Goal: Obtain resource: Obtain resource

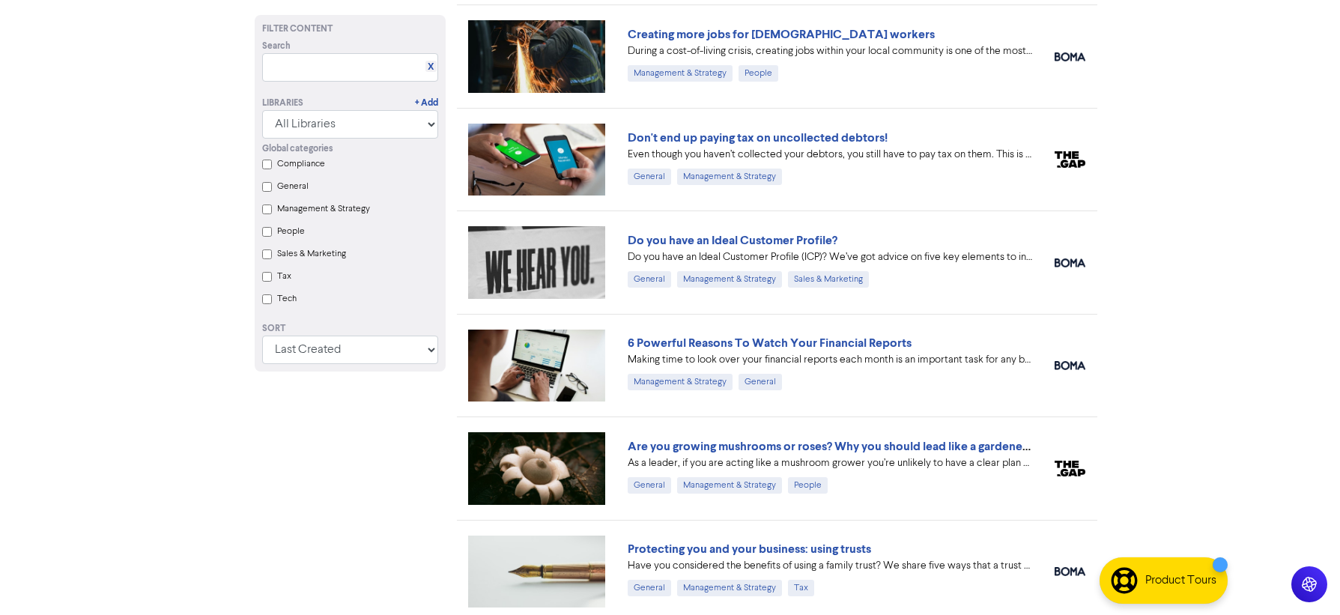
scroll to position [450, 0]
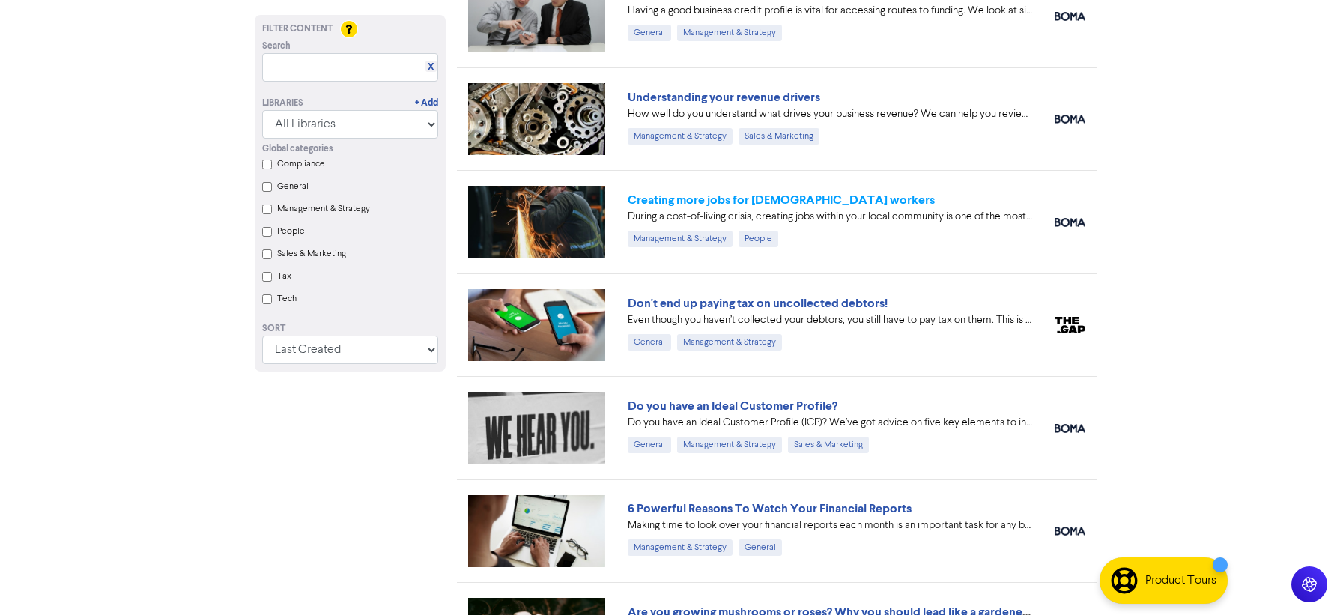
click at [716, 197] on link "Creating more jobs for [DEMOGRAPHIC_DATA] workers" at bounding box center [781, 200] width 307 height 15
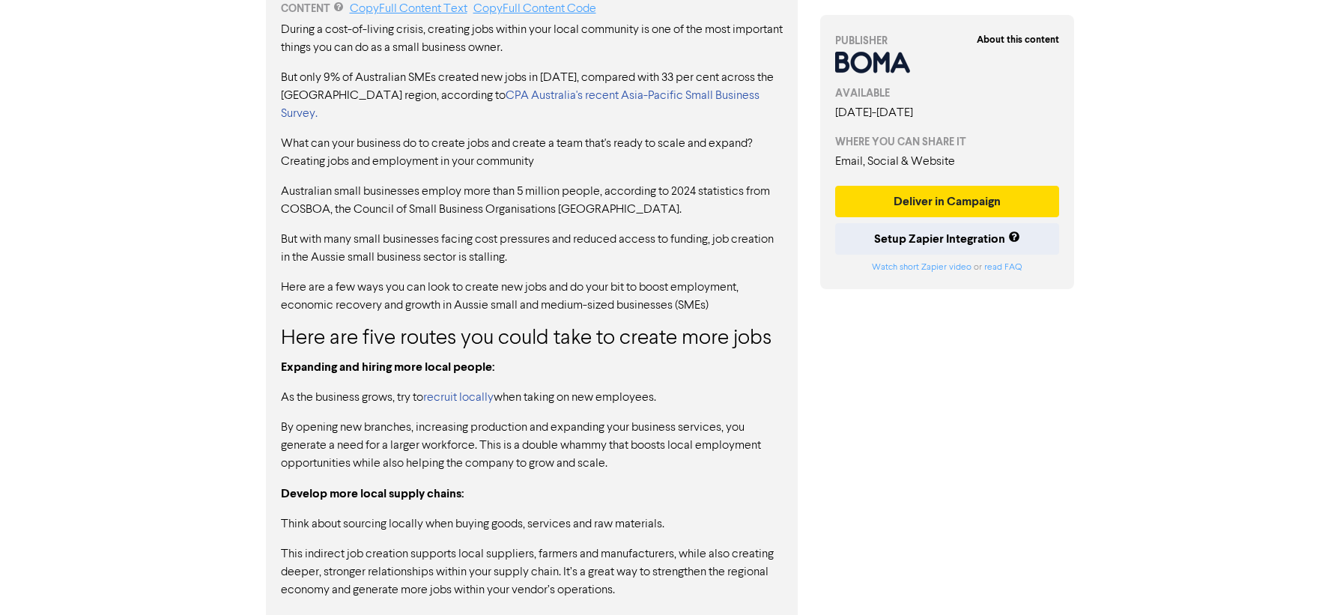
scroll to position [931, 0]
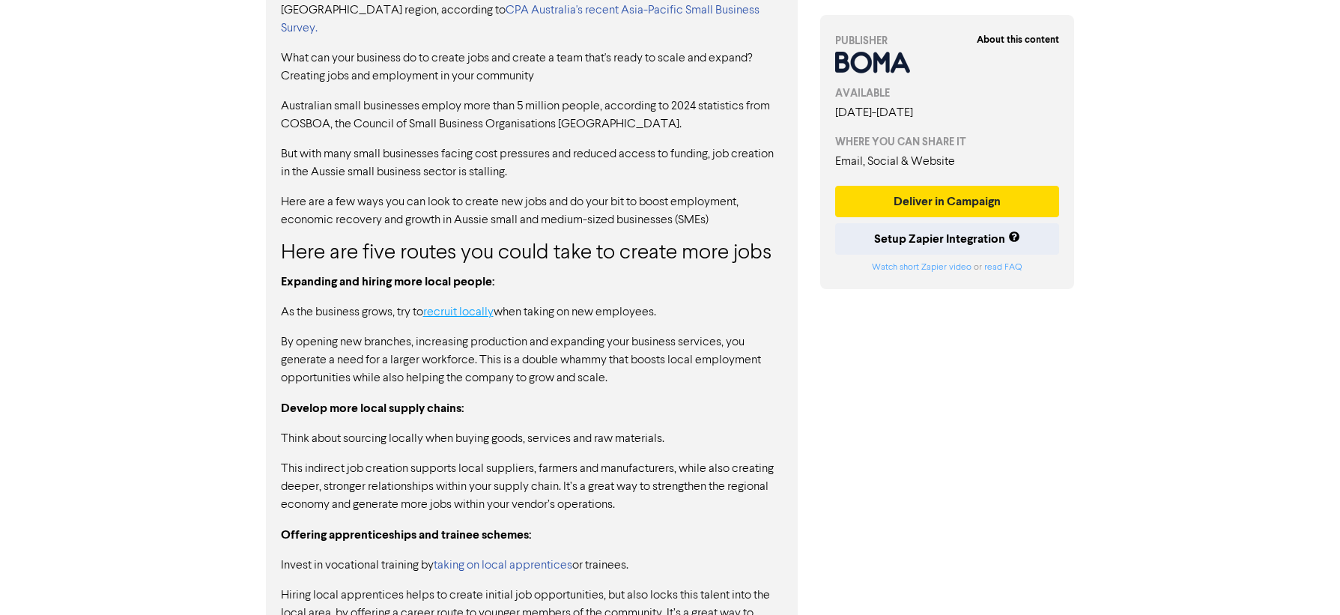
click at [451, 306] on link "recruit locally" at bounding box center [458, 312] width 70 height 12
click at [465, 306] on link "recruit locally" at bounding box center [458, 312] width 70 height 12
drag, startPoint x: 500, startPoint y: 270, endPoint x: 447, endPoint y: 270, distance: 53.2
click at [447, 303] on p "As the business grows, try to recruit locally when taking on new employees." at bounding box center [532, 312] width 502 height 18
click at [524, 333] on p "By opening new branches, increasing production and expanding your business serv…" at bounding box center [532, 360] width 502 height 54
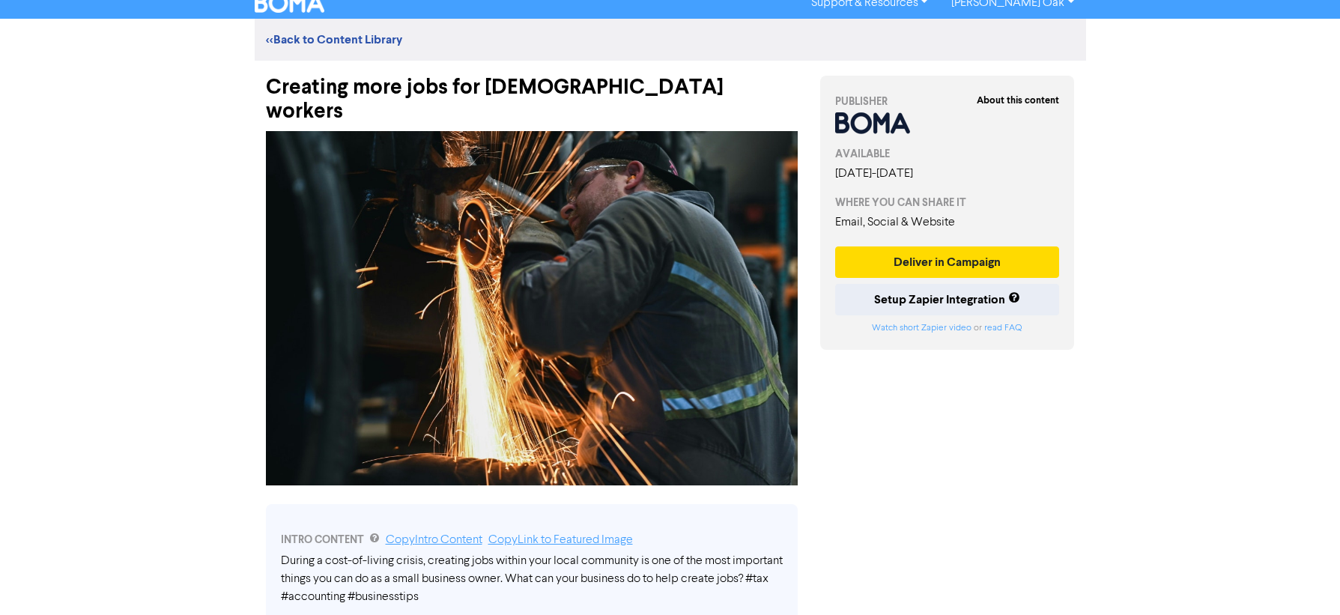
scroll to position [0, 0]
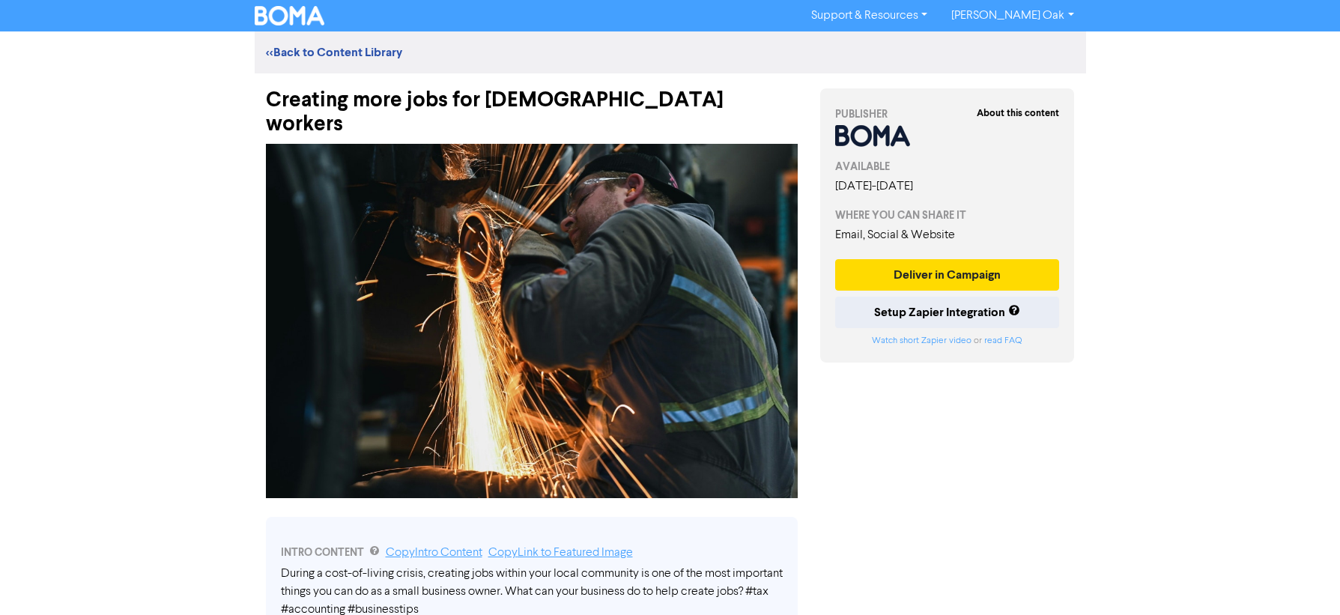
click at [292, 40] on div "<< Back to Content Library" at bounding box center [671, 52] width 832 height 42
click at [293, 55] on link "<< Back to Content Library" at bounding box center [334, 52] width 136 height 15
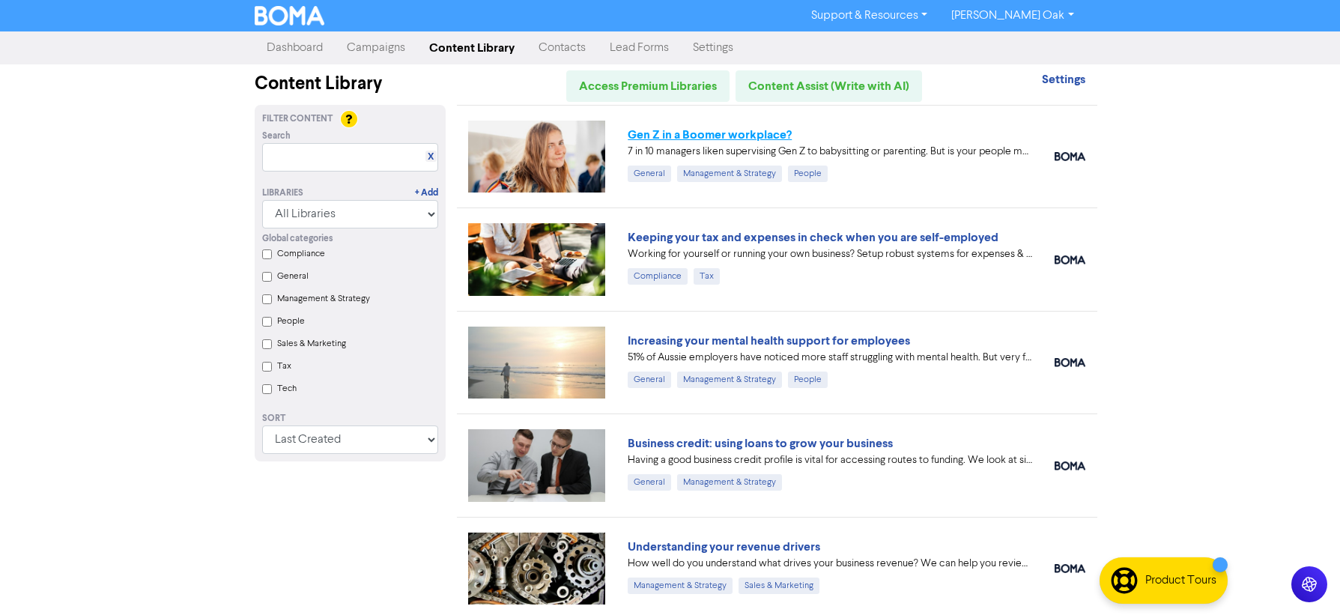
click at [686, 133] on link "Gen Z in a Boomer workplace?" at bounding box center [710, 134] width 164 height 15
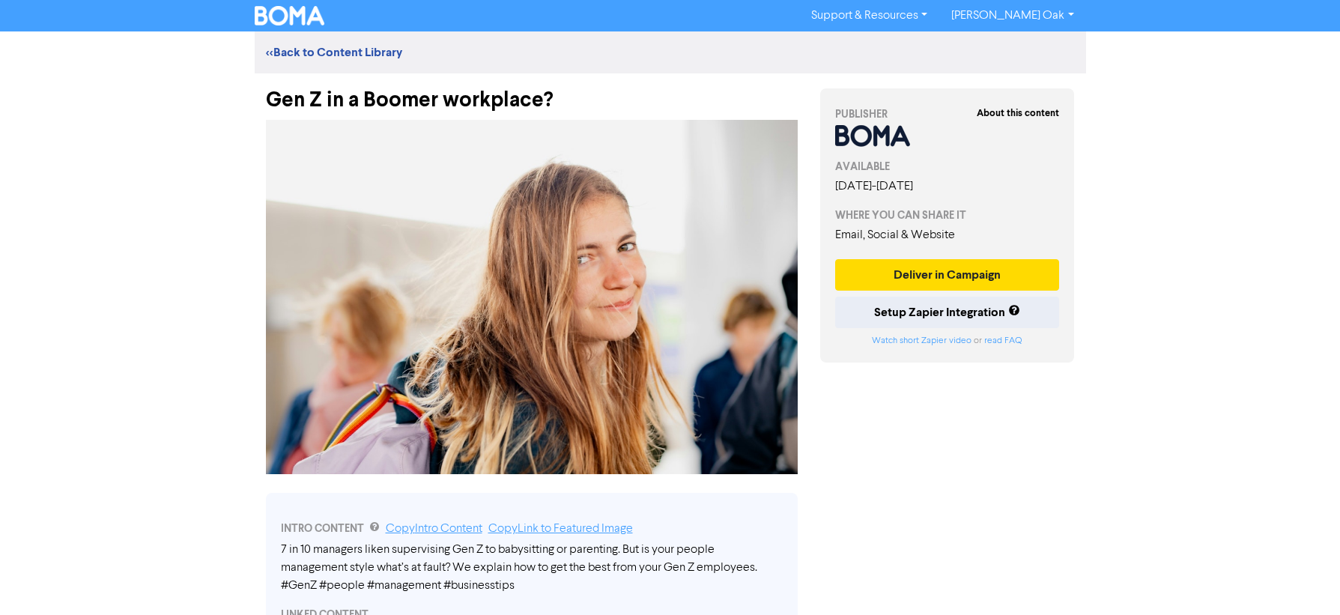
drag, startPoint x: 562, startPoint y: 103, endPoint x: 615, endPoint y: 97, distance: 53.6
click at [569, 103] on div "Gen Z in a Boomer workplace?" at bounding box center [532, 92] width 532 height 39
drag, startPoint x: 616, startPoint y: 96, endPoint x: 193, endPoint y: 85, distance: 423.5
click at [193, 85] on div "Support & Resources Video Tutorials FAQ & Guides Marketing Education [PERSON_NA…" at bounding box center [670, 307] width 1340 height 615
copy div "Gen Z in a Boomer workplace?"
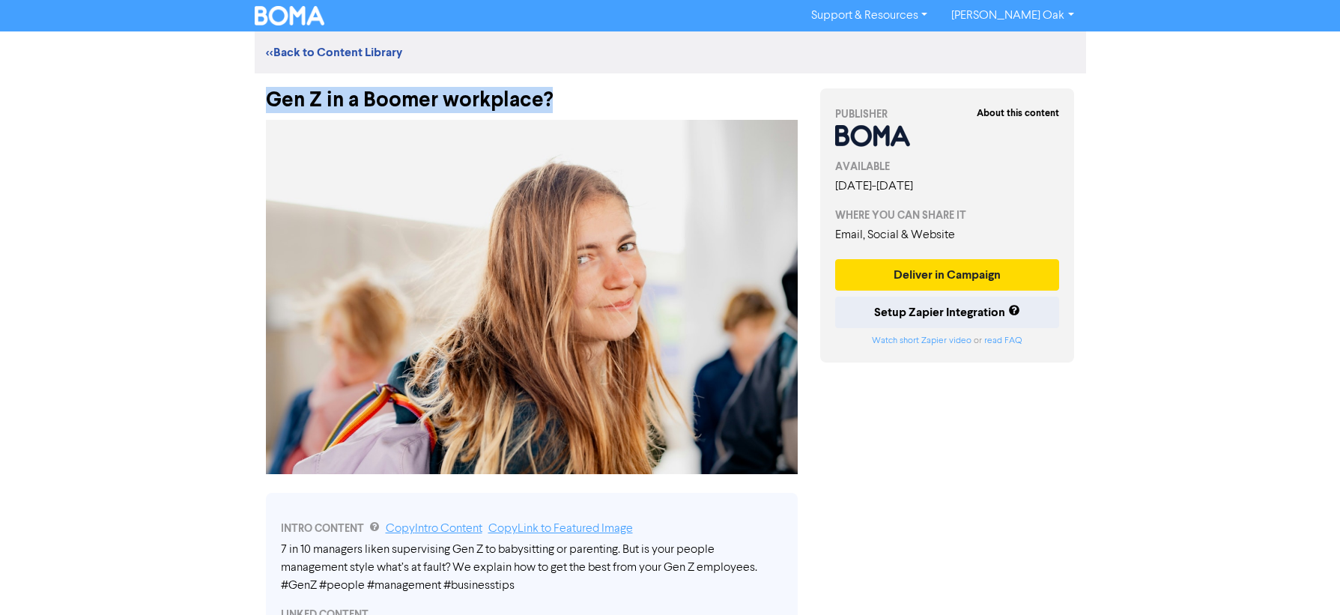
click at [387, 263] on img at bounding box center [532, 297] width 532 height 354
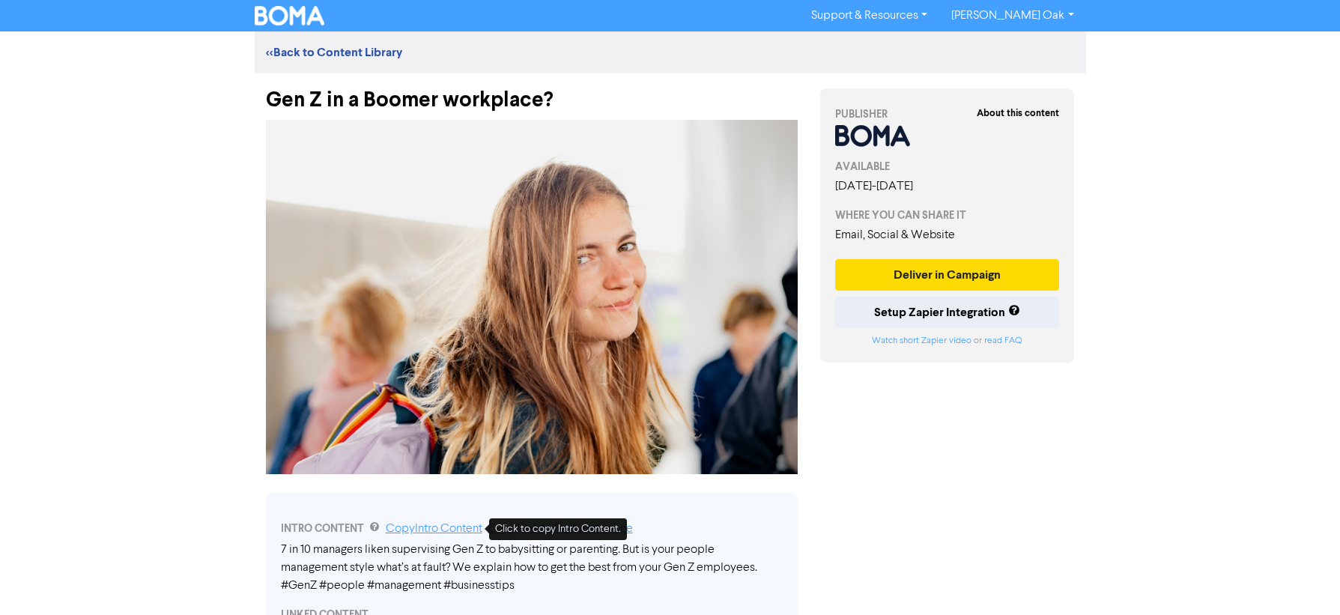
drag, startPoint x: 443, startPoint y: 525, endPoint x: 358, endPoint y: 525, distance: 84.7
click at [443, 525] on link "Copy Intro Content" at bounding box center [434, 529] width 97 height 12
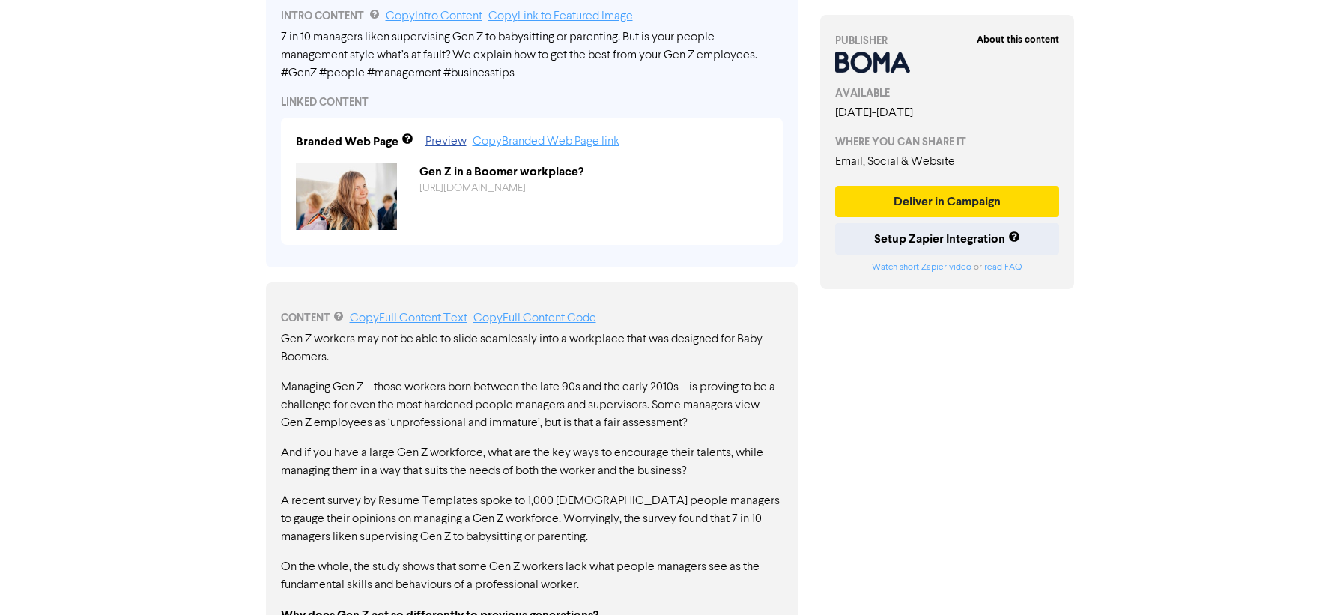
scroll to position [525, 0]
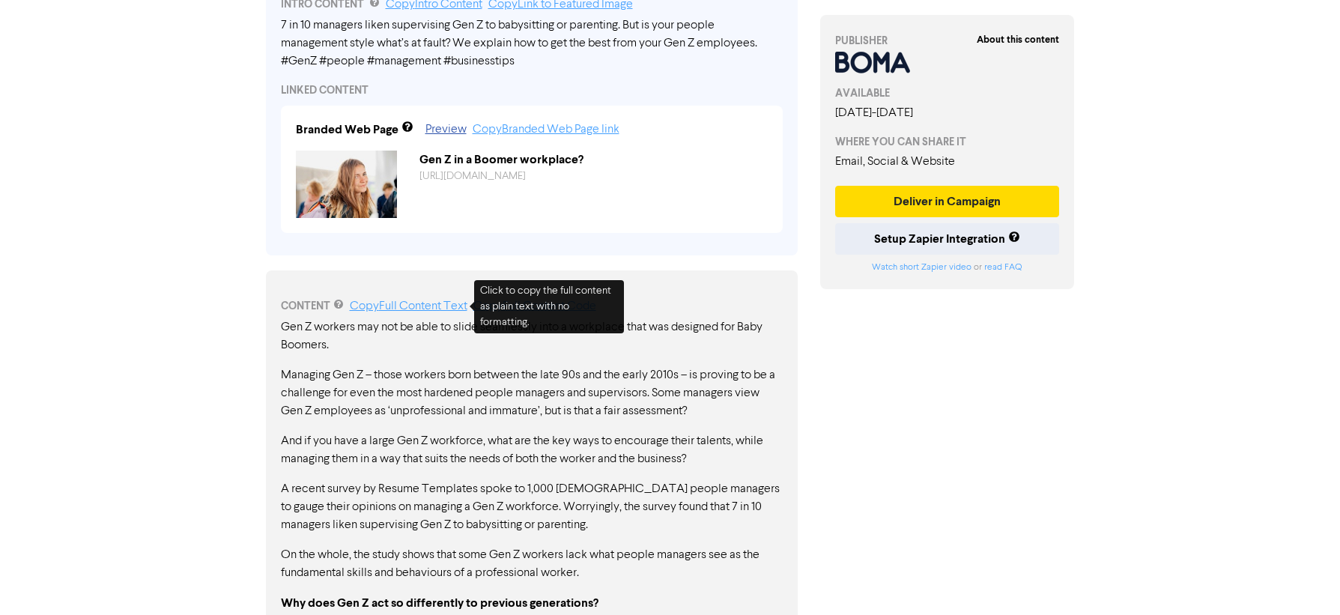
click at [378, 303] on link "Copy Full Content Text" at bounding box center [409, 306] width 118 height 12
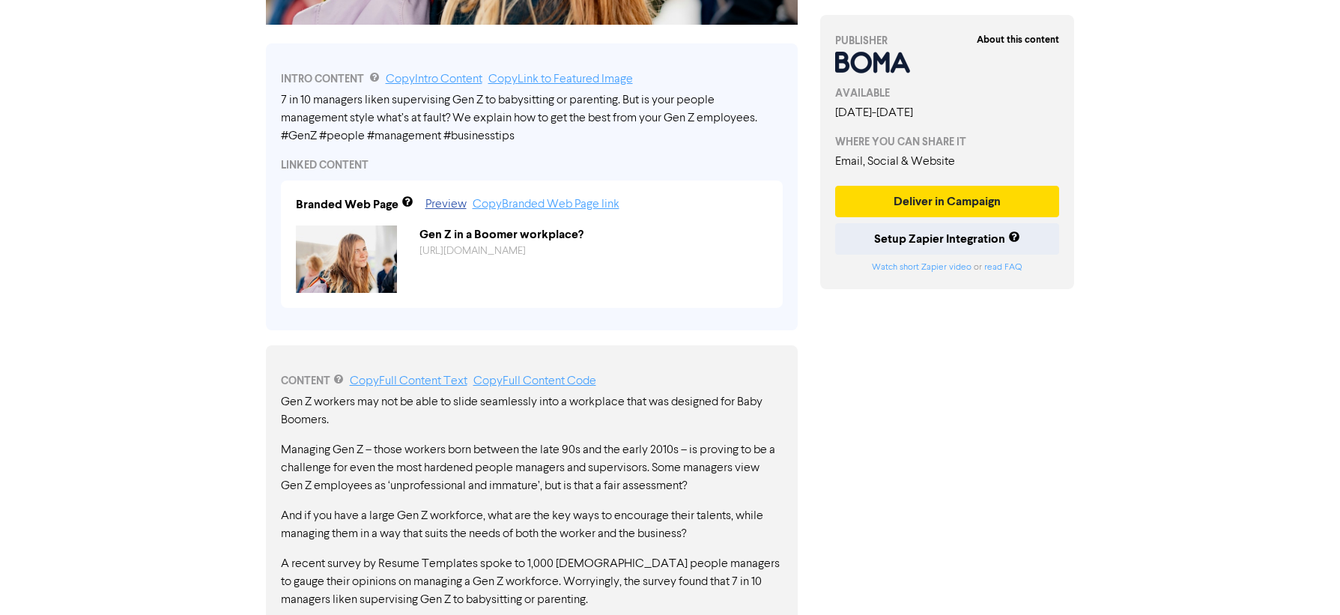
scroll to position [0, 0]
